Goal: Obtain resource: Obtain resource

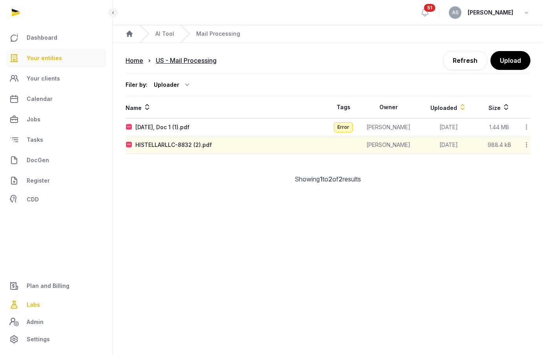
click at [50, 56] on span "Your entities" at bounding box center [44, 57] width 35 height 9
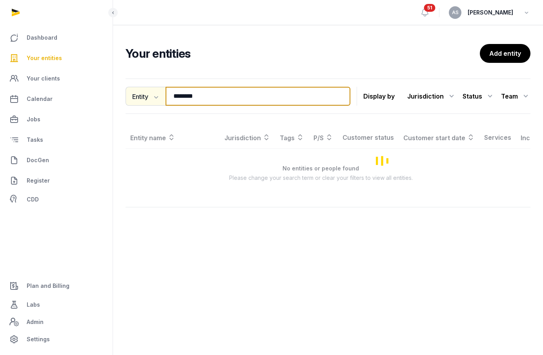
drag, startPoint x: 229, startPoint y: 94, endPoint x: 158, endPoint y: 95, distance: 71.4
click at [158, 95] on div "Entity Entity People Tags Services ******** Search" at bounding box center [238, 96] width 225 height 19
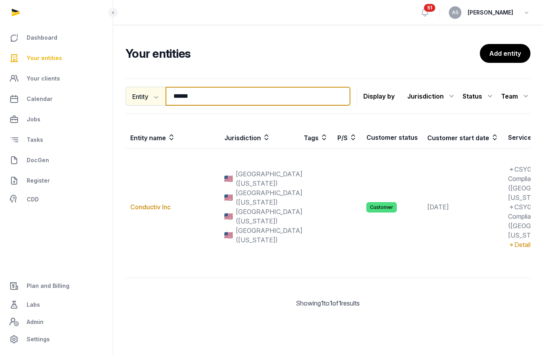
type input "******"
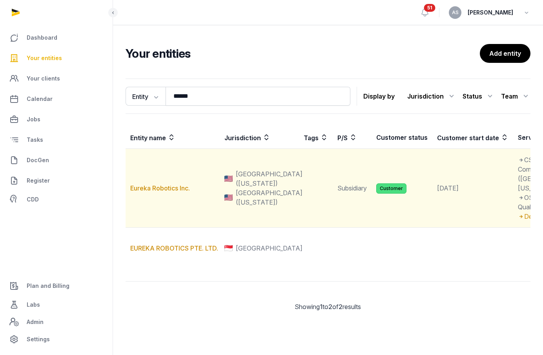
click at [154, 197] on td "Eureka Robotics Inc." at bounding box center [173, 188] width 94 height 79
click at [156, 192] on link "Eureka Robotics Inc." at bounding box center [160, 188] width 60 height 8
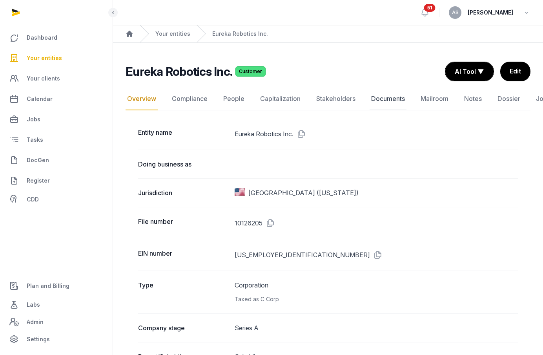
click at [386, 91] on link "Documents" at bounding box center [388, 98] width 37 height 23
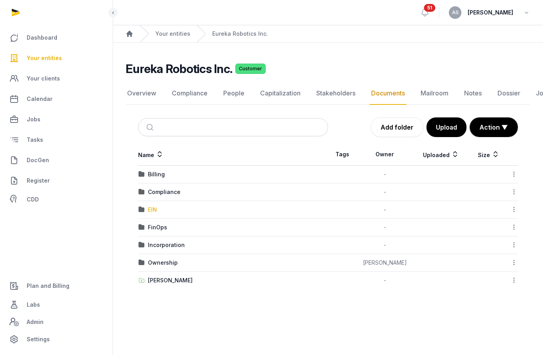
click at [150, 209] on div "EIN" at bounding box center [152, 210] width 9 height 8
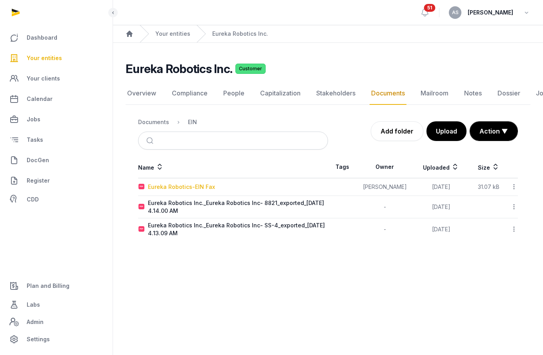
click at [206, 187] on div "Eureka Robotics-EIN Fax" at bounding box center [181, 187] width 67 height 8
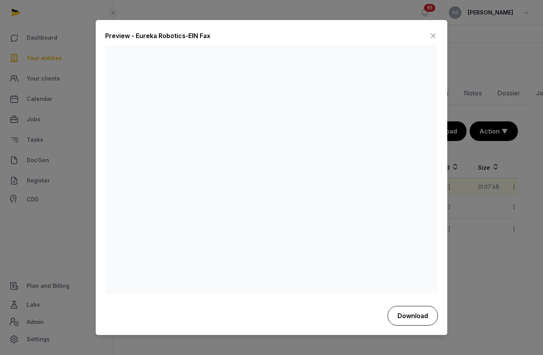
click at [405, 313] on button "Download" at bounding box center [413, 316] width 50 height 20
click at [433, 38] on icon at bounding box center [432, 36] width 9 height 13
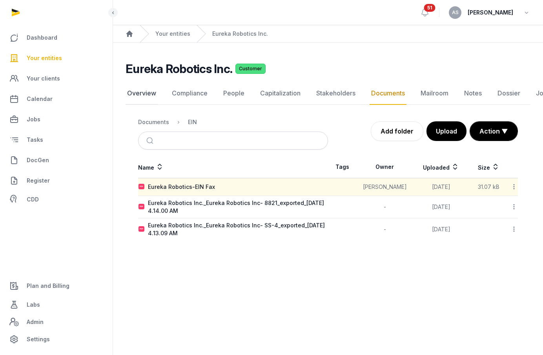
click at [142, 90] on link "Overview" at bounding box center [142, 93] width 32 height 23
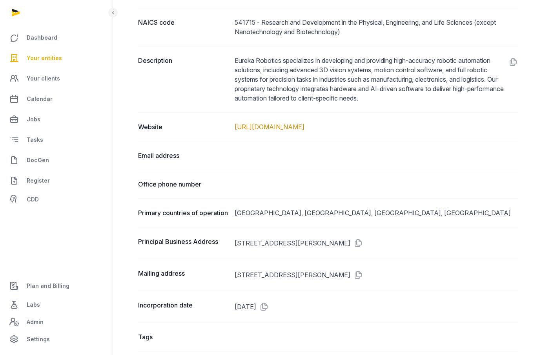
scroll to position [410, 0]
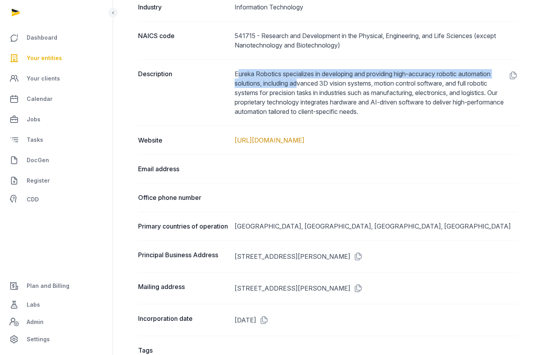
drag, startPoint x: 237, startPoint y: 70, endPoint x: 301, endPoint y: 83, distance: 65.9
click at [301, 83] on dd "Eureka Robotics specializes in developing and providing high-accuracy robotic a…" at bounding box center [376, 92] width 283 height 47
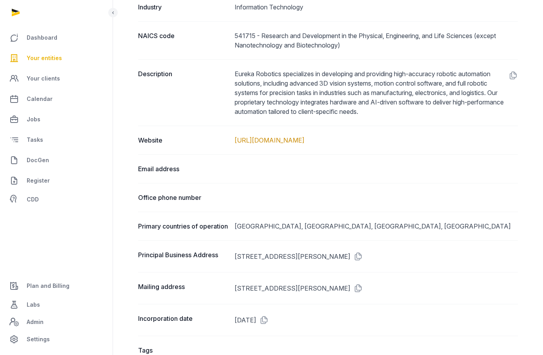
click at [255, 80] on dd "Eureka Robotics specializes in developing and providing high-accuracy robotic a…" at bounding box center [376, 92] width 283 height 47
click at [240, 74] on dd "Eureka Robotics specializes in developing and providing high-accuracy robotic a…" at bounding box center [376, 92] width 283 height 47
drag, startPoint x: 233, startPoint y: 73, endPoint x: 221, endPoint y: 80, distance: 13.7
click at [221, 80] on div "Description Eureka Robotics specializes in developing and providing high-accura…" at bounding box center [328, 92] width 380 height 66
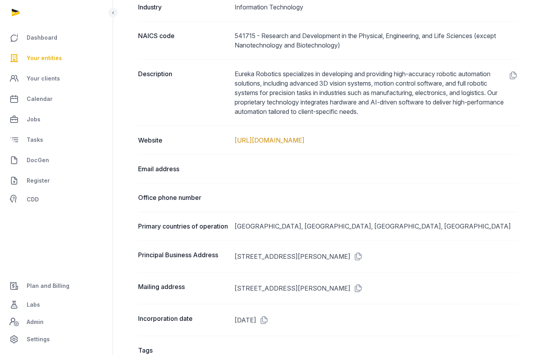
click at [232, 82] on div "Description Eureka Robotics specializes in developing and providing high-accura…" at bounding box center [328, 92] width 380 height 66
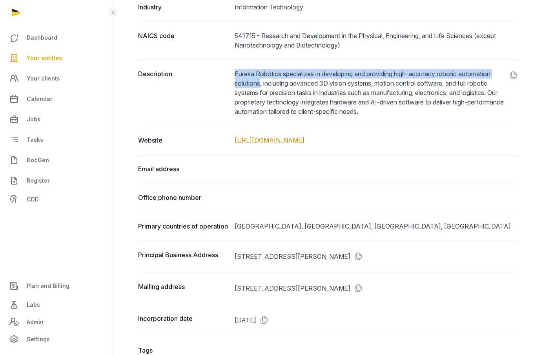
drag, startPoint x: 236, startPoint y: 71, endPoint x: 260, endPoint y: 86, distance: 28.7
click at [260, 86] on dd "Eureka Robotics specializes in developing and providing high-accuracy robotic a…" at bounding box center [376, 92] width 283 height 47
copy dd "Eureka Robotics specializes in developing and providing high-accuracy robotic a…"
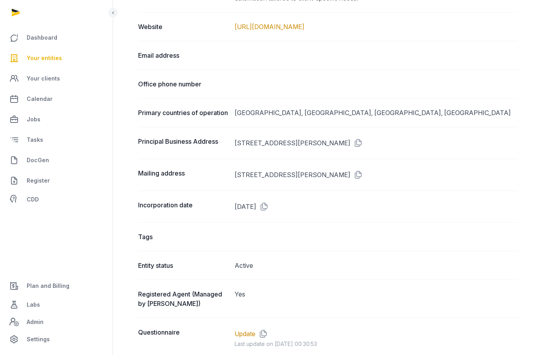
scroll to position [530, 0]
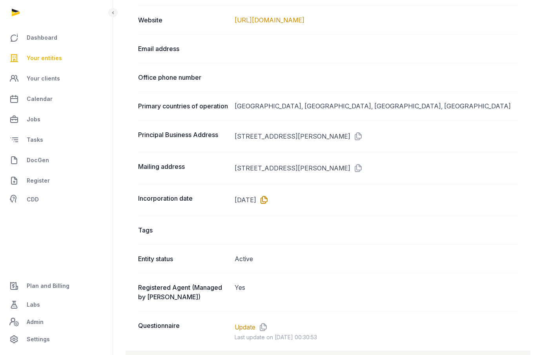
click at [269, 204] on icon at bounding box center [262, 199] width 13 height 13
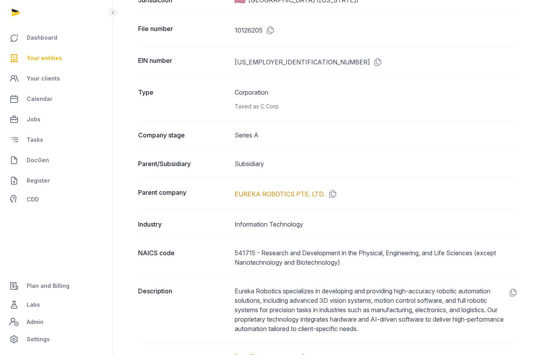
scroll to position [0, 0]
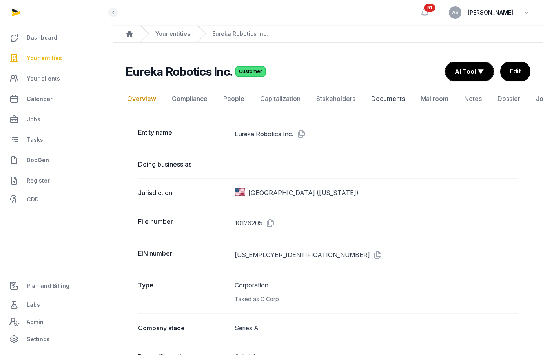
click at [375, 97] on link "Documents" at bounding box center [388, 98] width 37 height 23
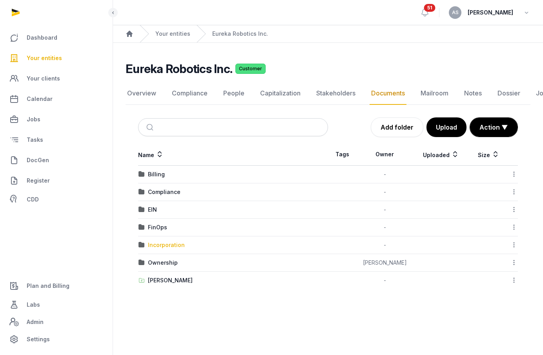
click at [169, 247] on div "Incorporation" at bounding box center [166, 245] width 37 height 8
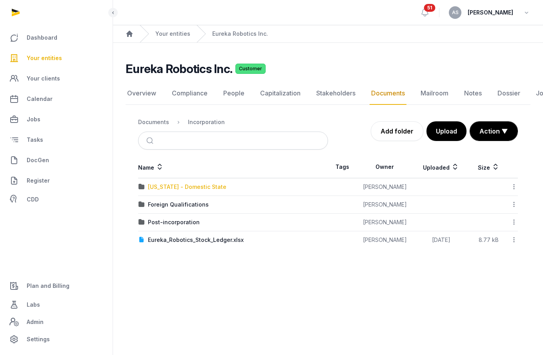
click at [209, 187] on div "[US_STATE] - Domestic State" at bounding box center [187, 187] width 78 height 8
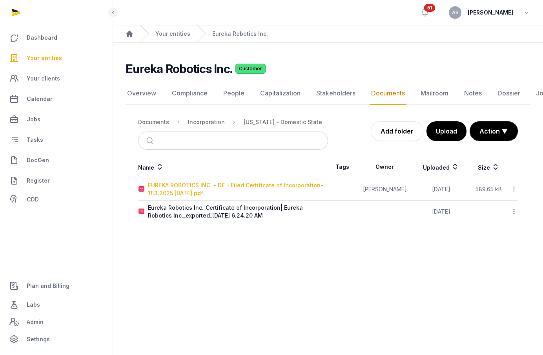
click at [284, 183] on div "EUREKA ROBOTICS INC. - DE - Filed Certificate of Incorporation-11.3.2025 [DATE]…" at bounding box center [238, 189] width 180 height 16
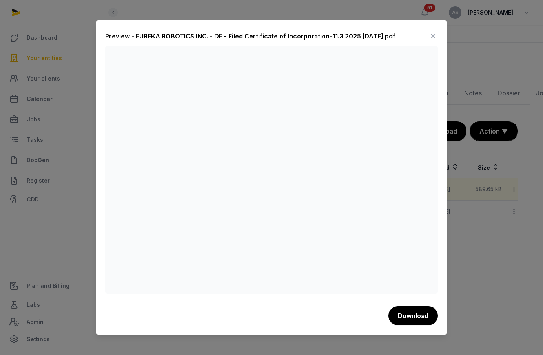
click at [429, 33] on icon at bounding box center [432, 36] width 9 height 13
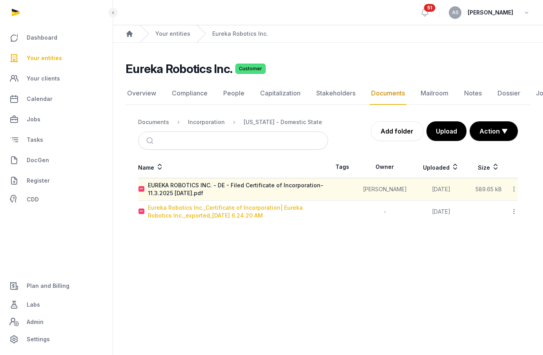
click at [243, 205] on div "Eureka Robotics Inc._Certificate of Incorporation| Eureka Robotics Inc._exporte…" at bounding box center [238, 212] width 180 height 16
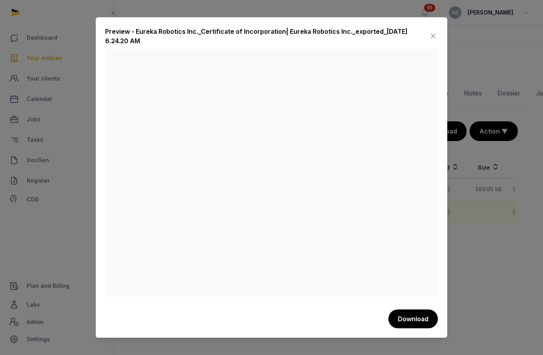
click at [428, 33] on div "Preview - Eureka Robotics Inc._Certificate of Incorporation| Eureka Robotics In…" at bounding box center [266, 36] width 323 height 19
click at [430, 33] on icon at bounding box center [432, 36] width 9 height 13
